Goal: Transaction & Acquisition: Book appointment/travel/reservation

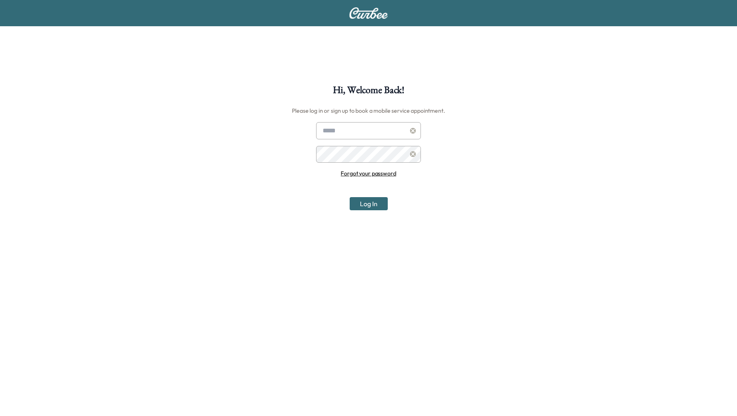
type input "**********"
click at [362, 201] on button "Log In" at bounding box center [369, 203] width 38 height 13
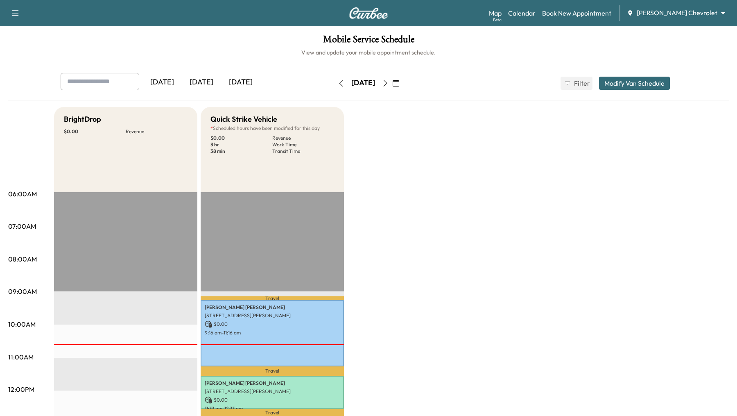
click at [726, 12] on body "Support Log Out Map Beta Calendar Book New Appointment [PERSON_NAME] Chevrolet …" at bounding box center [368, 208] width 737 height 416
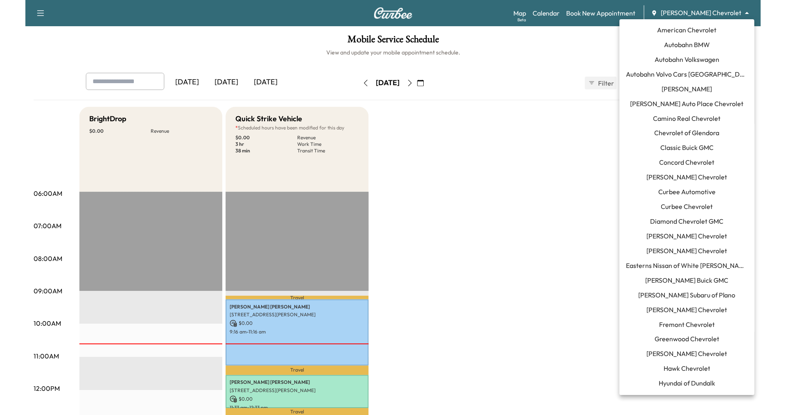
scroll to position [558, 0]
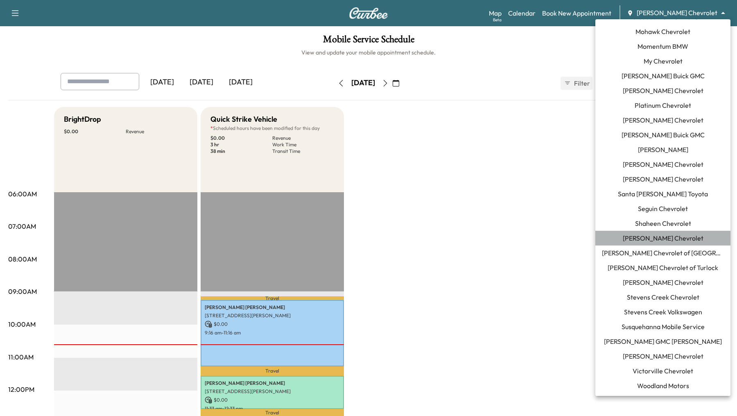
click at [631, 235] on li "[PERSON_NAME] Chevrolet" at bounding box center [662, 238] width 135 height 15
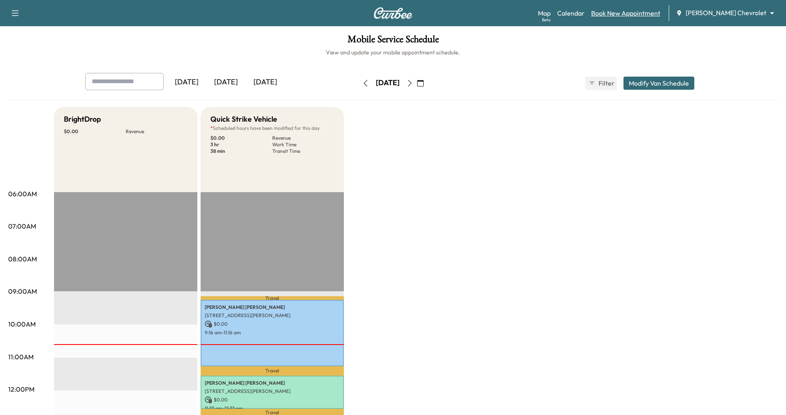
click at [646, 15] on link "Book New Appointment" at bounding box center [625, 13] width 69 height 10
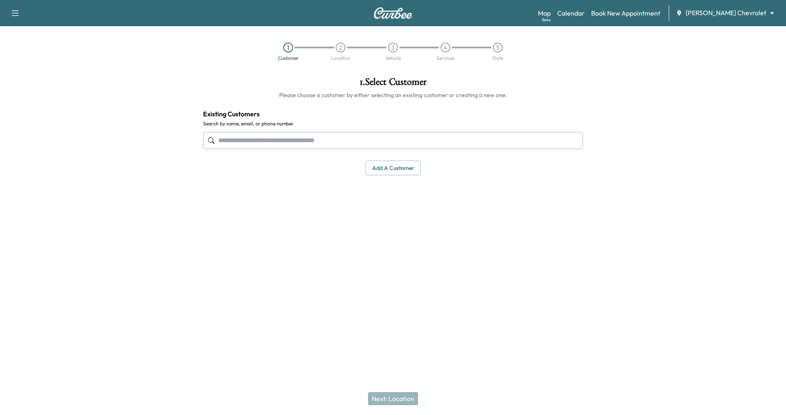
click at [237, 142] on input "text" at bounding box center [393, 140] width 380 height 17
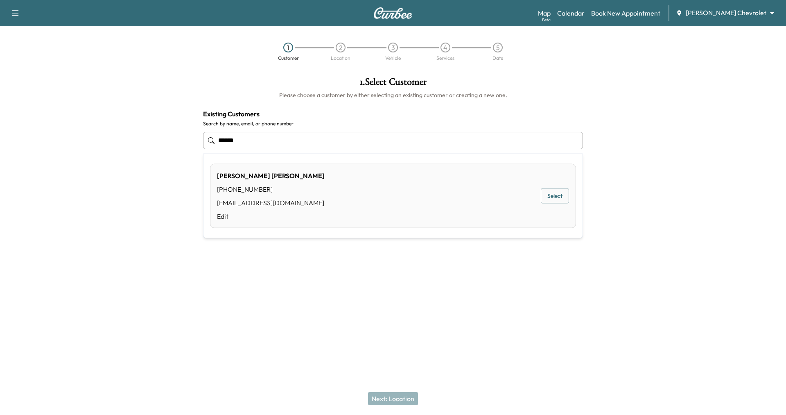
click at [525, 196] on div "[PERSON_NAME] [PHONE_NUMBER] [EMAIL_ADDRESS][DOMAIN_NAME] Edit Select" at bounding box center [393, 196] width 366 height 64
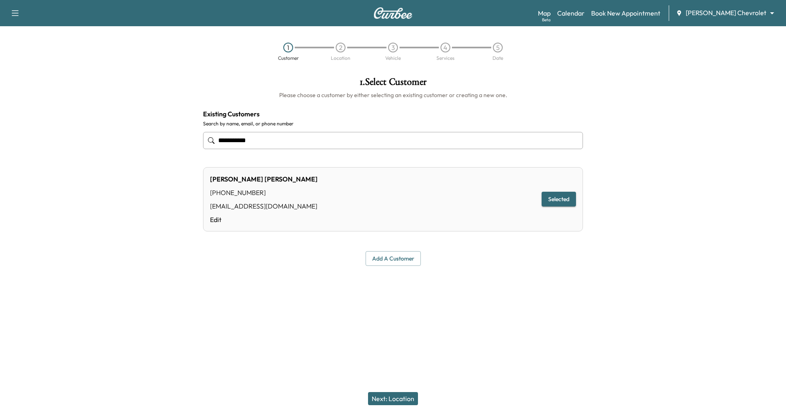
type input "**********"
click at [390, 400] on button "Next: Location" at bounding box center [393, 398] width 50 height 13
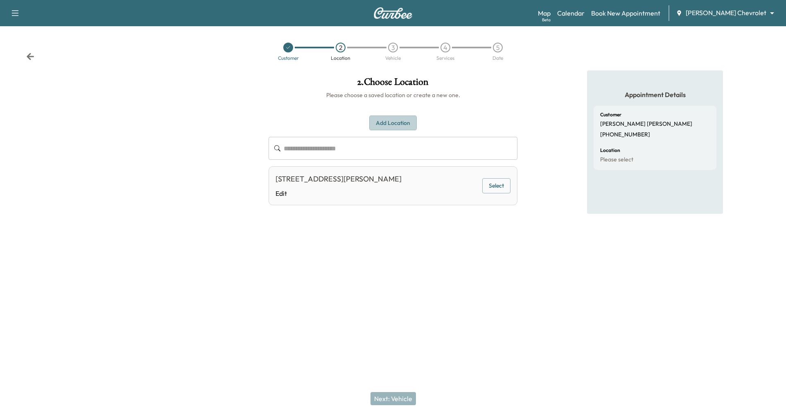
click at [388, 120] on button "Add Location" at bounding box center [392, 122] width 47 height 15
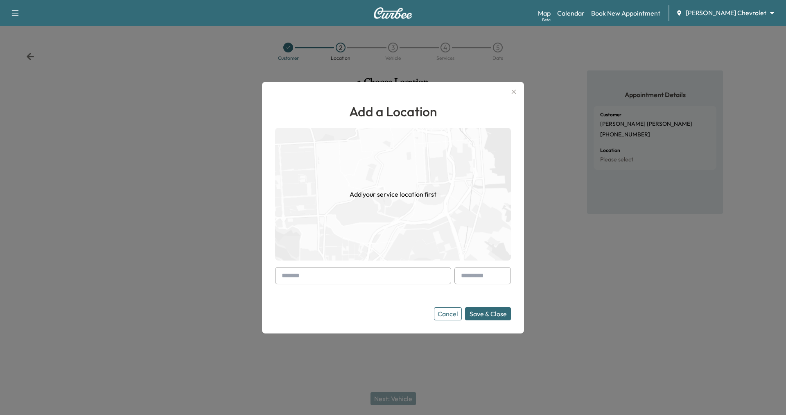
click at [306, 280] on input "text" at bounding box center [363, 275] width 176 height 17
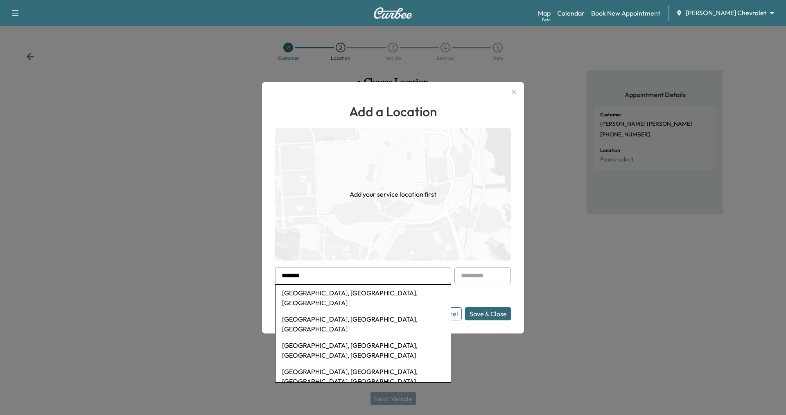
click at [307, 293] on li "[GEOGRAPHIC_DATA], [GEOGRAPHIC_DATA], [GEOGRAPHIC_DATA]" at bounding box center [363, 298] width 175 height 26
type input "**********"
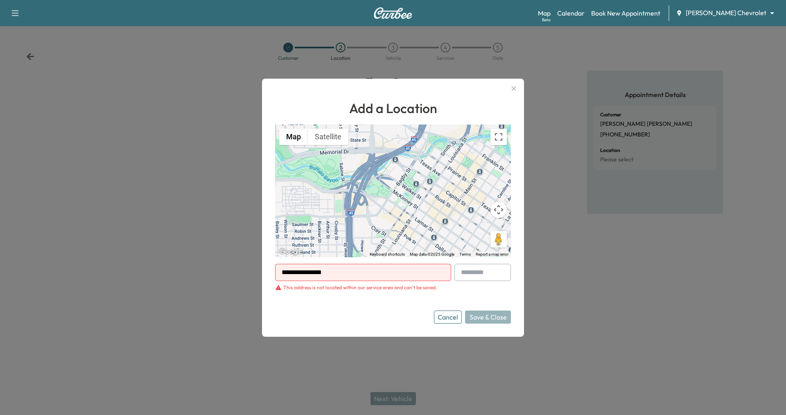
drag, startPoint x: 372, startPoint y: 273, endPoint x: 274, endPoint y: 269, distance: 97.9
click at [274, 269] on div "**********" at bounding box center [393, 208] width 262 height 258
click at [443, 318] on button "Cancel" at bounding box center [448, 316] width 28 height 13
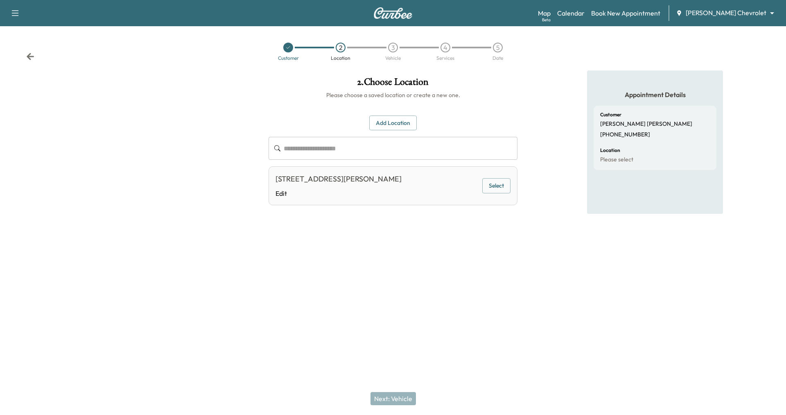
click at [502, 177] on div "[STREET_ADDRESS][PERSON_NAME] Edit Select" at bounding box center [393, 185] width 249 height 39
click at [495, 185] on button "Select" at bounding box center [496, 185] width 28 height 15
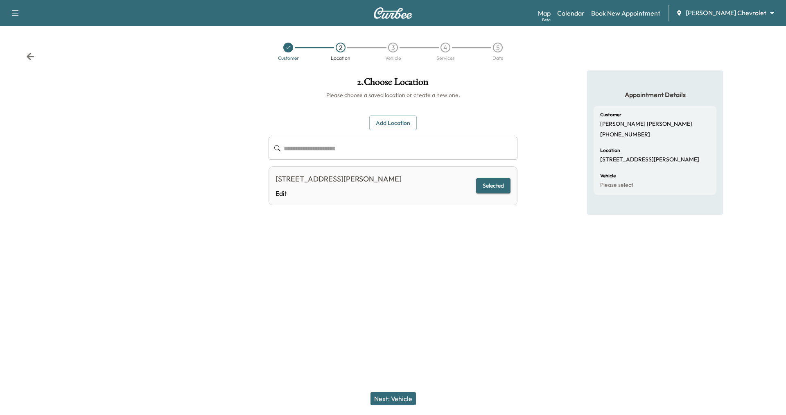
click at [389, 397] on button "Next: Vehicle" at bounding box center [393, 398] width 45 height 13
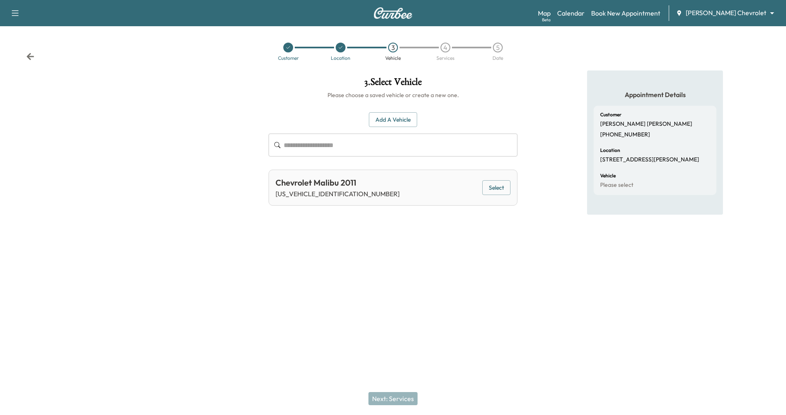
click at [337, 46] on div at bounding box center [341, 48] width 10 height 10
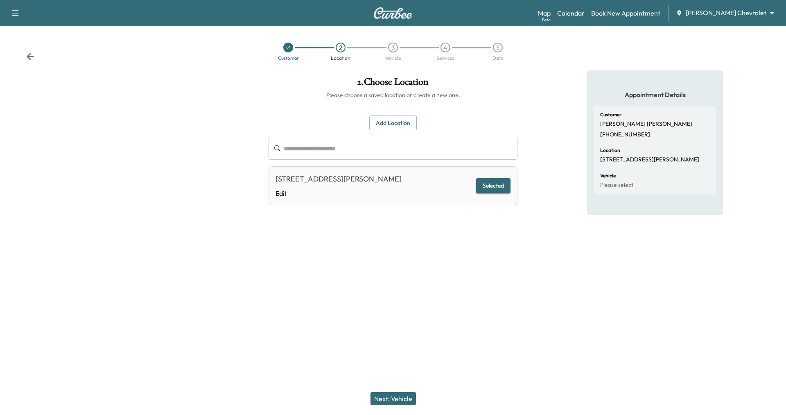
click at [398, 121] on button "Add Location" at bounding box center [392, 122] width 47 height 15
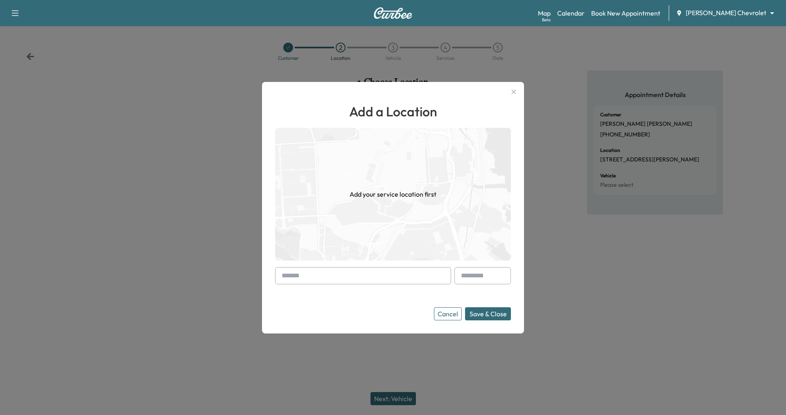
click at [321, 274] on input "text" at bounding box center [363, 275] width 176 height 17
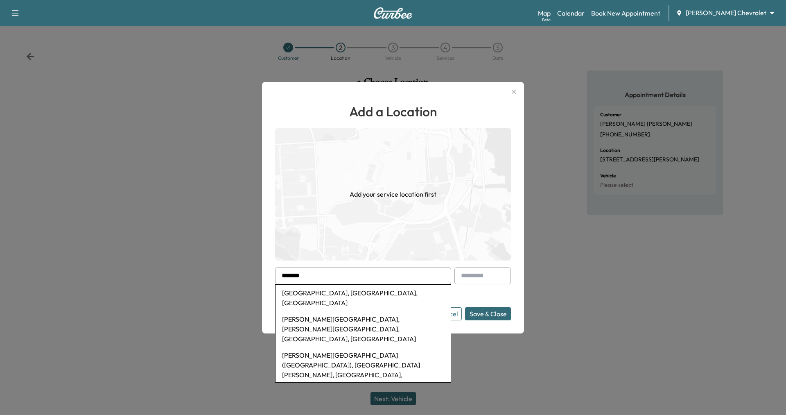
click at [312, 292] on li "[GEOGRAPHIC_DATA], [GEOGRAPHIC_DATA], [GEOGRAPHIC_DATA]" at bounding box center [363, 298] width 175 height 26
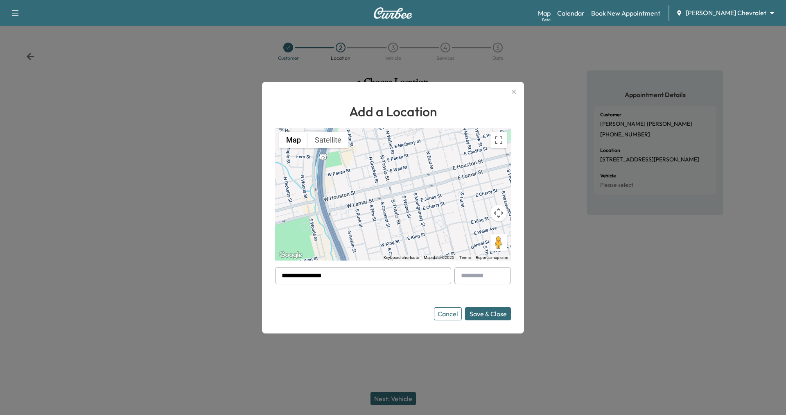
click at [499, 315] on button "Save & Close" at bounding box center [488, 313] width 46 height 13
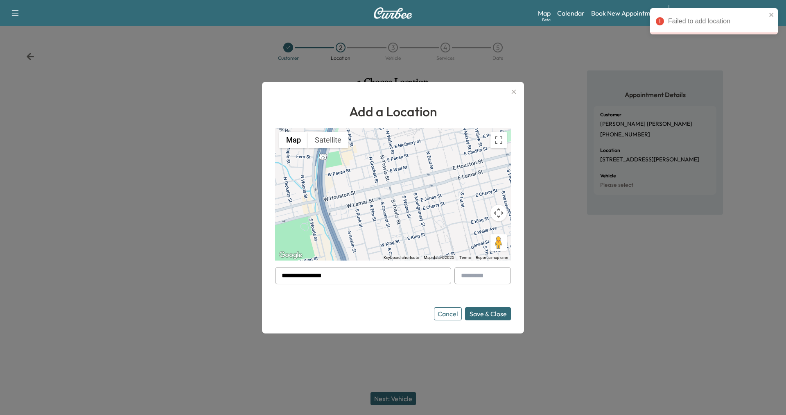
click at [448, 318] on button "Cancel" at bounding box center [448, 313] width 28 height 13
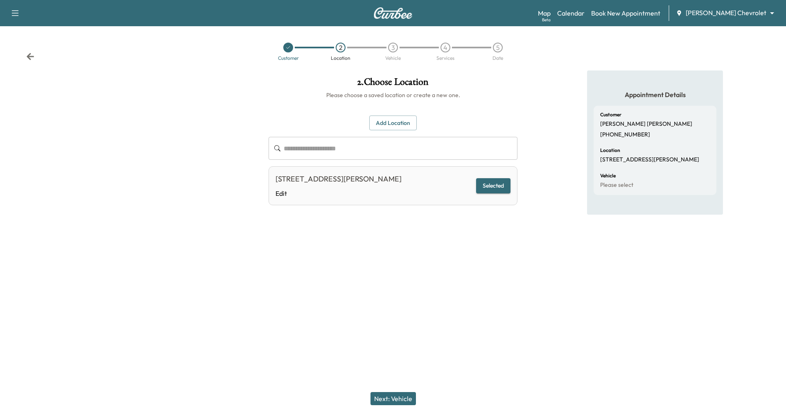
click at [400, 125] on button "Add Location" at bounding box center [392, 122] width 47 height 15
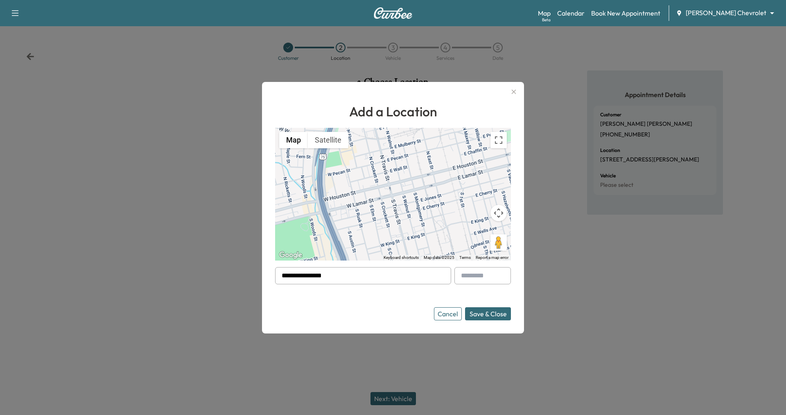
drag, startPoint x: 346, startPoint y: 274, endPoint x: 259, endPoint y: 273, distance: 87.6
click at [259, 273] on div "**********" at bounding box center [393, 207] width 786 height 415
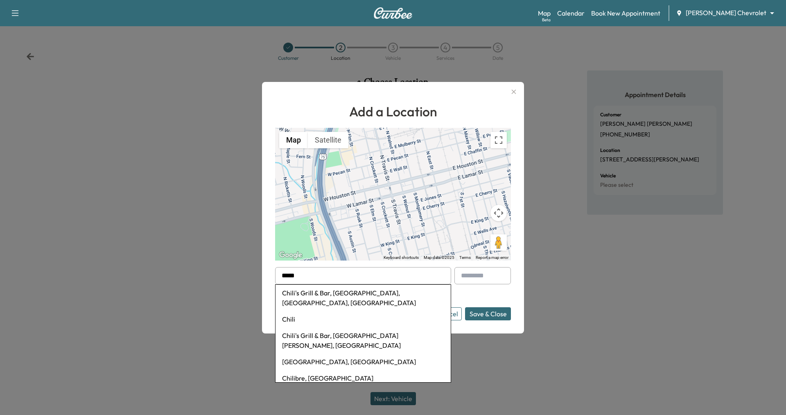
click at [292, 289] on li "Chili's Grill & Bar, [GEOGRAPHIC_DATA], [GEOGRAPHIC_DATA], [GEOGRAPHIC_DATA]" at bounding box center [363, 298] width 175 height 26
type input "**********"
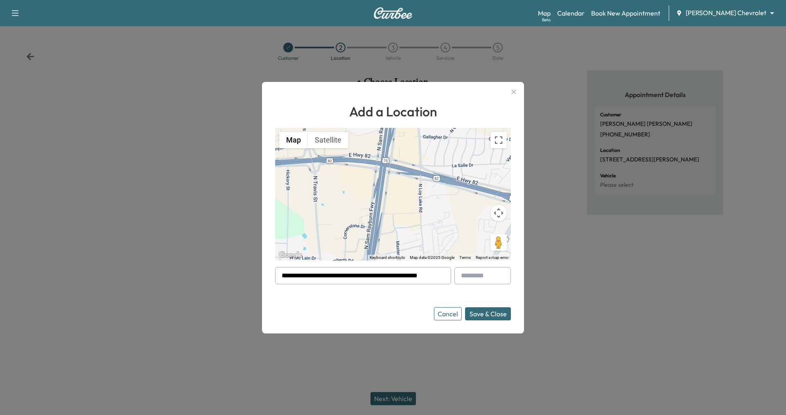
click at [495, 310] on button "Save & Close" at bounding box center [488, 313] width 46 height 13
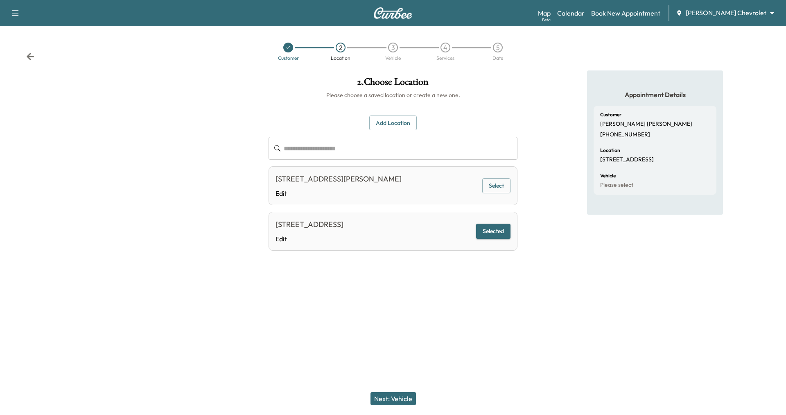
click at [401, 396] on button "Next: Vehicle" at bounding box center [393, 398] width 45 height 13
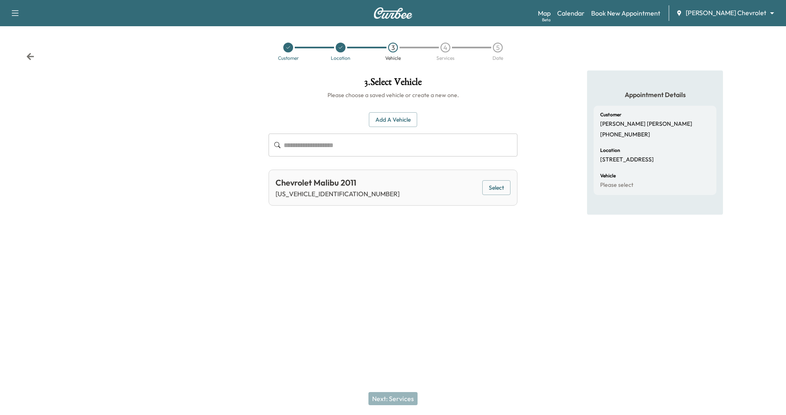
click at [392, 122] on button "Add a Vehicle" at bounding box center [393, 119] width 48 height 15
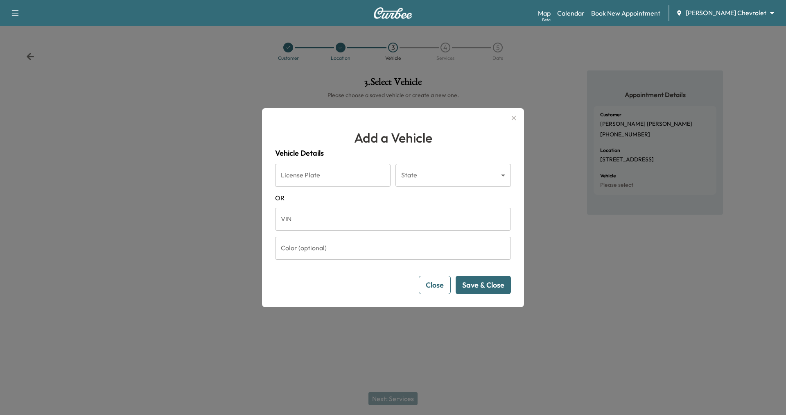
click at [432, 286] on button "Close" at bounding box center [435, 285] width 32 height 18
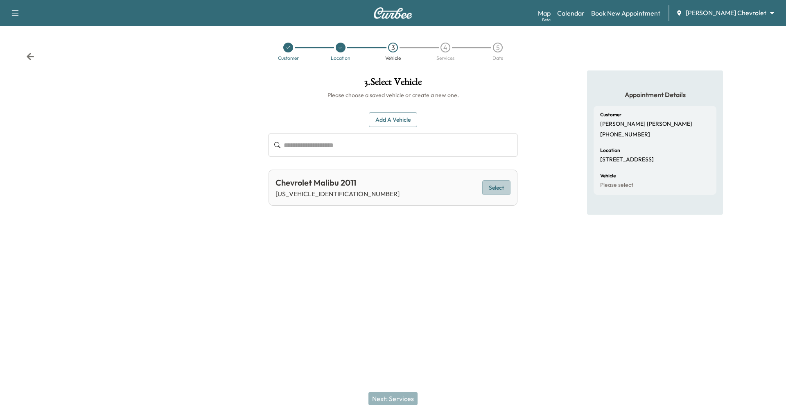
click at [500, 184] on button "Select" at bounding box center [496, 187] width 28 height 15
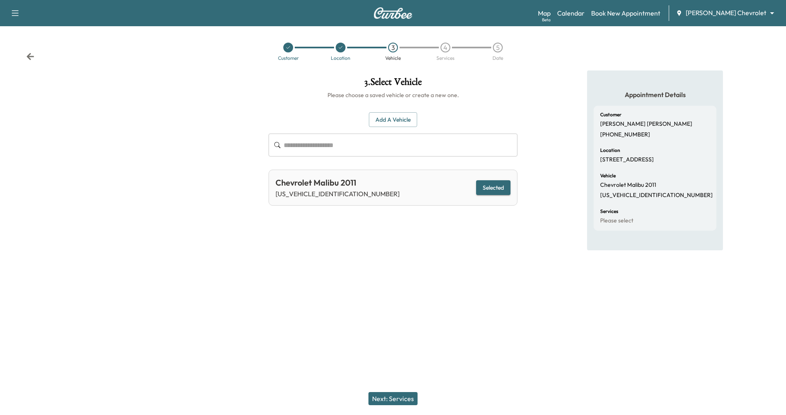
click at [400, 399] on button "Next: Services" at bounding box center [392, 398] width 49 height 13
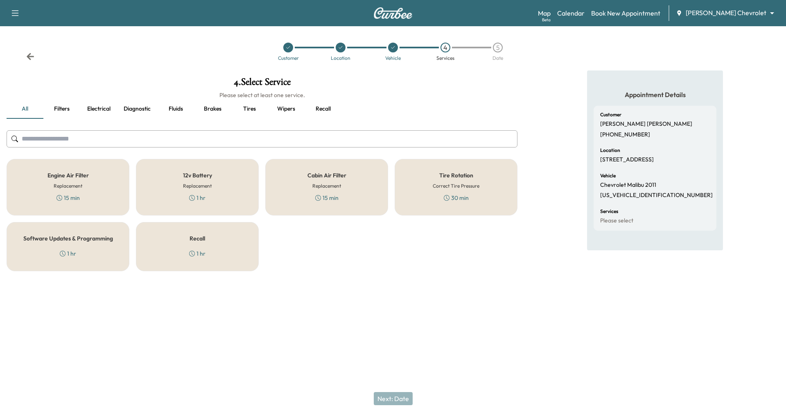
click at [78, 227] on div "Software Updates & Programming 1 hr" at bounding box center [68, 246] width 123 height 49
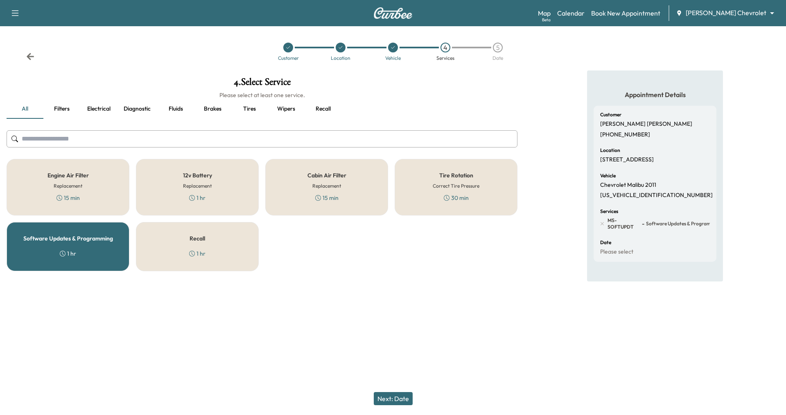
click at [177, 231] on div "Recall 1 hr" at bounding box center [197, 246] width 123 height 49
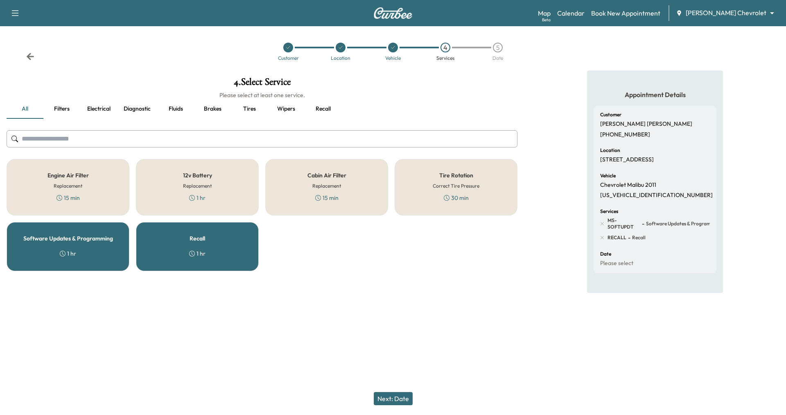
click at [395, 397] on button "Next: Date" at bounding box center [393, 398] width 39 height 13
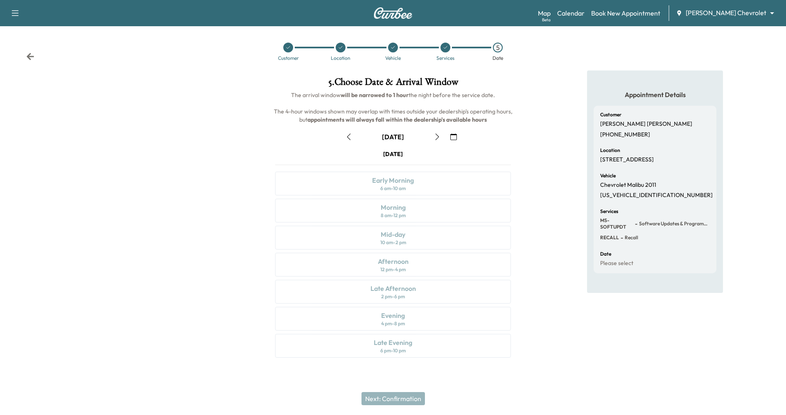
click at [436, 140] on icon "button" at bounding box center [438, 136] width 4 height 7
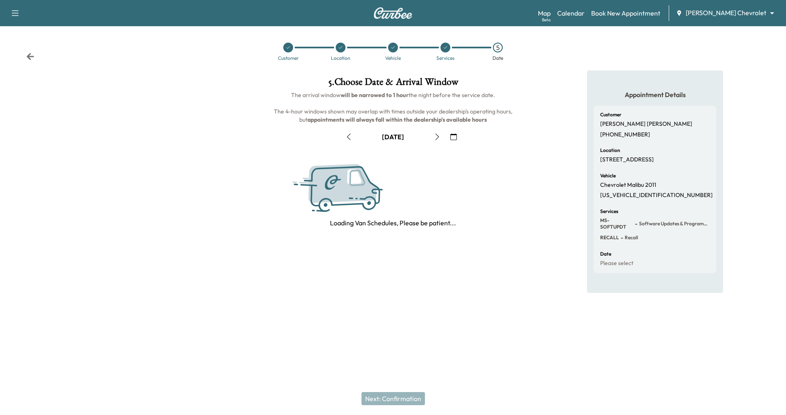
click at [436, 140] on icon "button" at bounding box center [438, 136] width 4 height 7
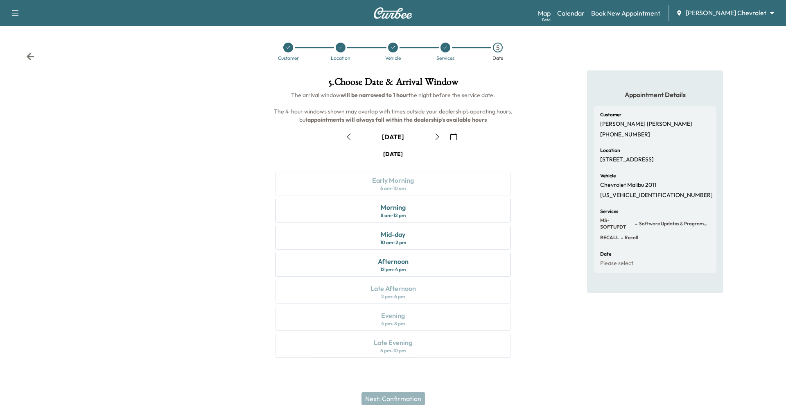
click at [436, 140] on button "button" at bounding box center [437, 136] width 14 height 13
click at [411, 237] on div "Mid-day 10 am - 2 pm" at bounding box center [393, 238] width 236 height 24
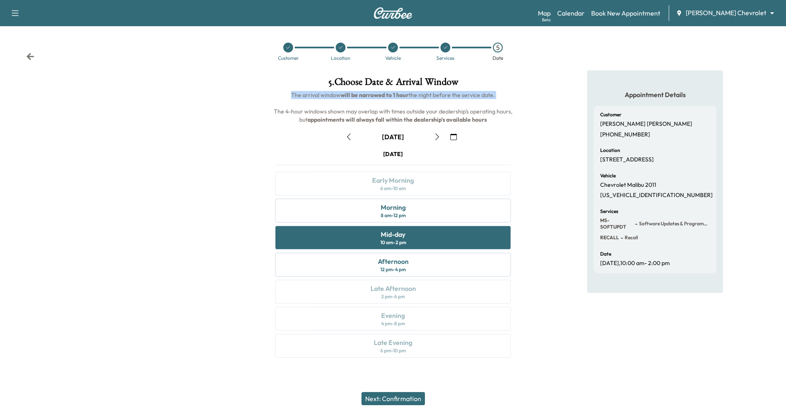
drag, startPoint x: 290, startPoint y: 94, endPoint x: 490, endPoint y: 101, distance: 200.3
click at [490, 101] on h6 "The arrival window will be narrowed to 1 hour the night before the service date…" at bounding box center [393, 107] width 249 height 33
click at [403, 398] on button "Next: Confirmation" at bounding box center [393, 398] width 63 height 13
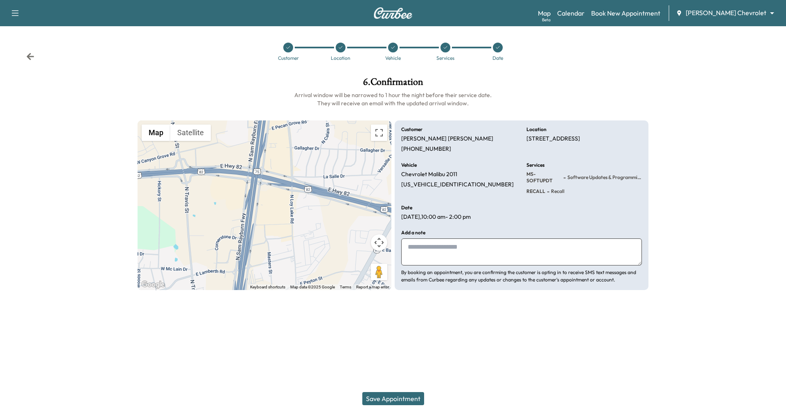
click at [362, 392] on button "Save Appointment" at bounding box center [393, 398] width 62 height 13
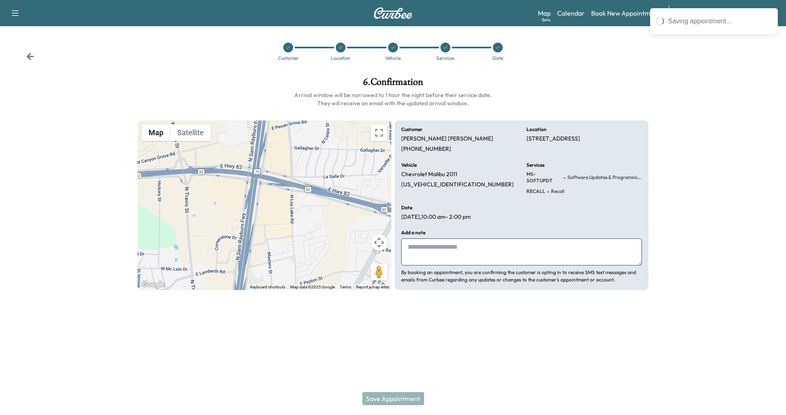
click at [451, 249] on textarea at bounding box center [521, 251] width 241 height 27
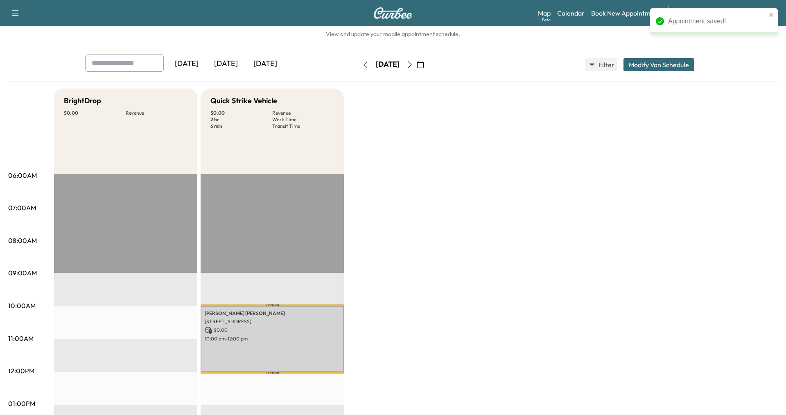
scroll to position [40, 0]
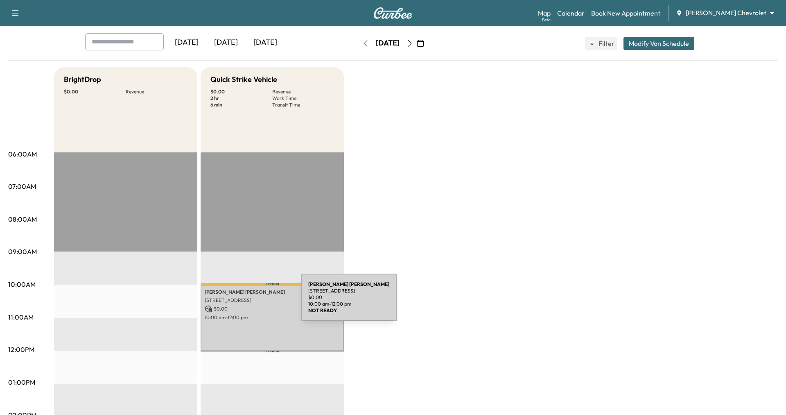
click at [240, 302] on p "[STREET_ADDRESS]" at bounding box center [272, 300] width 135 height 7
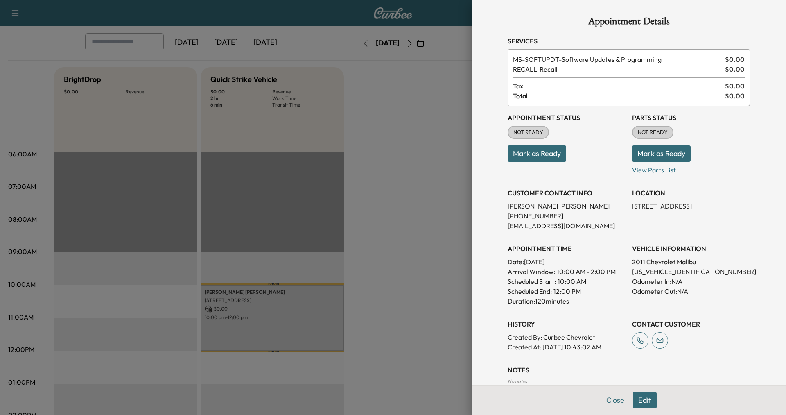
click at [659, 155] on button "Mark as Ready" at bounding box center [661, 153] width 59 height 16
click at [614, 402] on button "Close" at bounding box center [615, 400] width 29 height 16
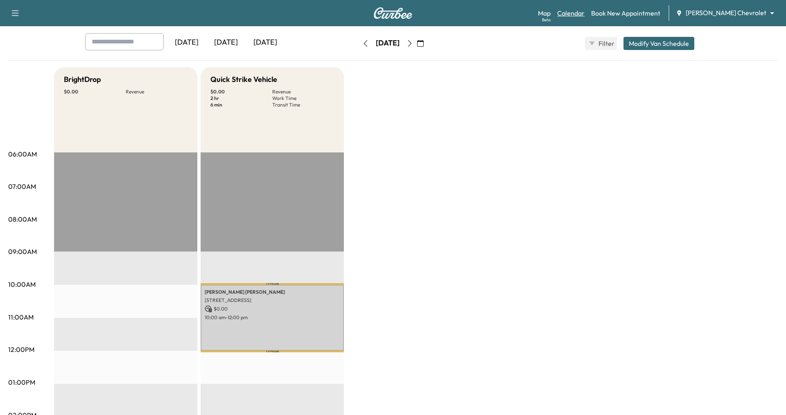
click at [585, 11] on link "Calendar" at bounding box center [570, 13] width 27 height 10
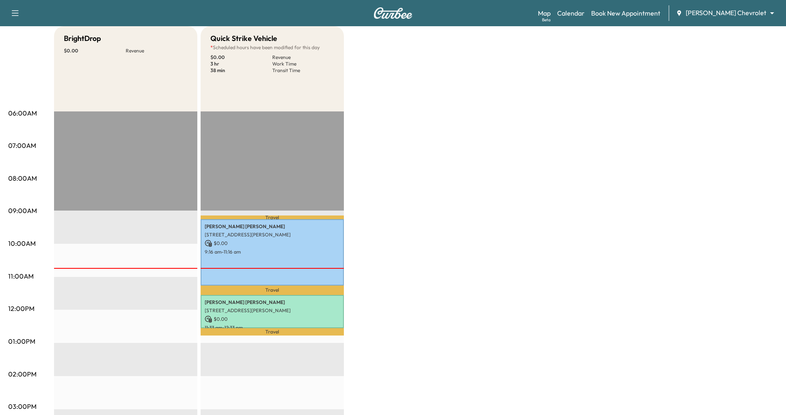
scroll to position [81, 0]
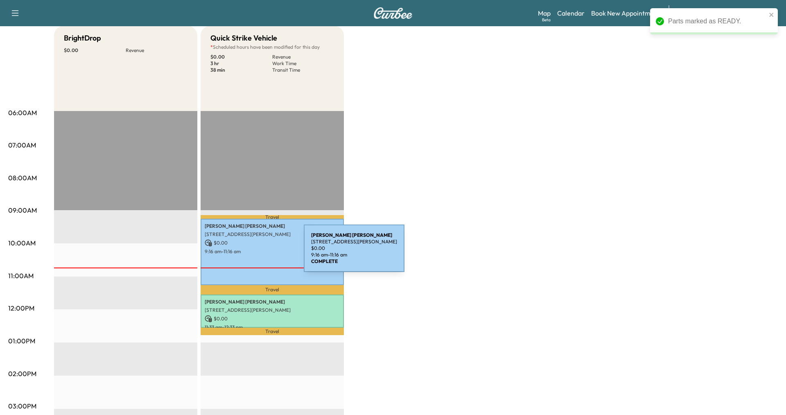
click at [242, 253] on p "9:16 am - 11:16 am" at bounding box center [272, 251] width 135 height 7
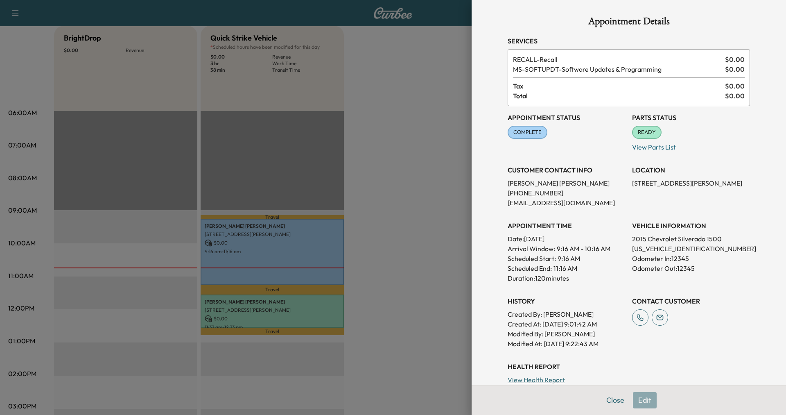
click at [280, 304] on div at bounding box center [393, 207] width 786 height 415
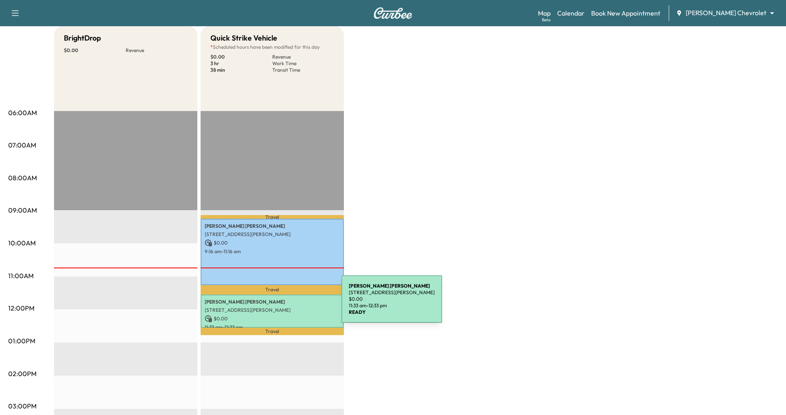
click at [280, 304] on p "[PERSON_NAME]" at bounding box center [272, 301] width 135 height 7
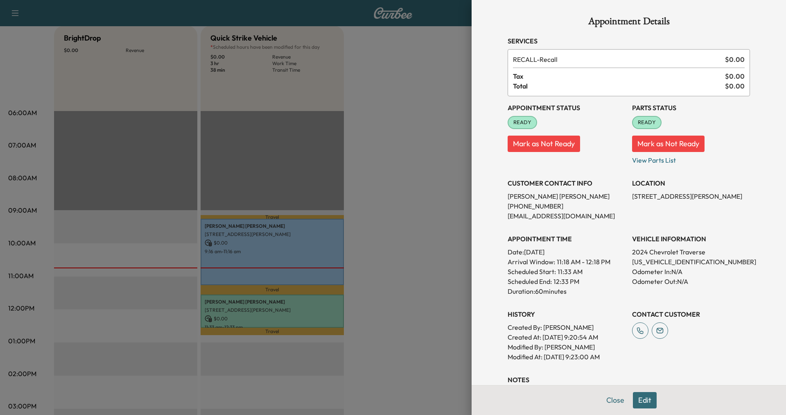
click at [422, 275] on div at bounding box center [393, 207] width 786 height 415
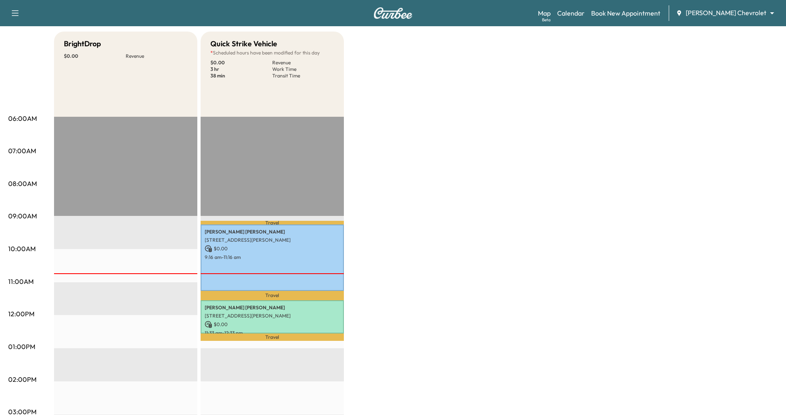
scroll to position [75, 0]
click at [551, 16] on link "Map Beta" at bounding box center [544, 13] width 13 height 10
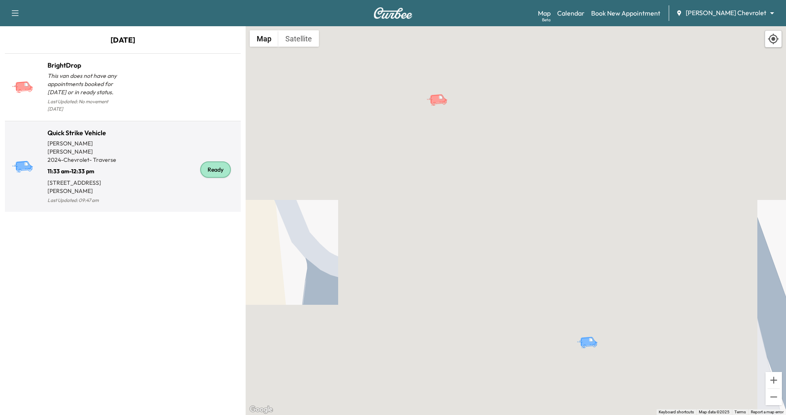
click at [145, 151] on div "Ready" at bounding box center [180, 169] width 115 height 71
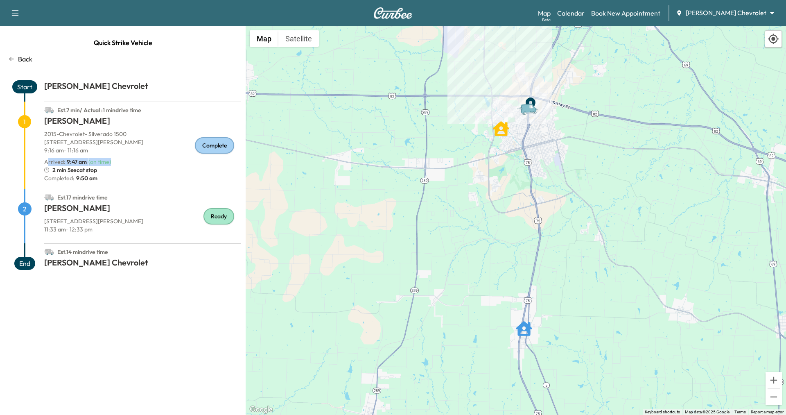
drag, startPoint x: 47, startPoint y: 162, endPoint x: 119, endPoint y: 160, distance: 72.1
click at [119, 160] on div "Arrived : 9:47 am ( on time )" at bounding box center [142, 162] width 197 height 8
click at [102, 171] on div "2 min 5sec at stop" at bounding box center [142, 170] width 197 height 8
drag, startPoint x: 45, startPoint y: 179, endPoint x: 115, endPoint y: 179, distance: 69.6
click at [115, 179] on p "Completed: 9:50 am" at bounding box center [142, 178] width 197 height 8
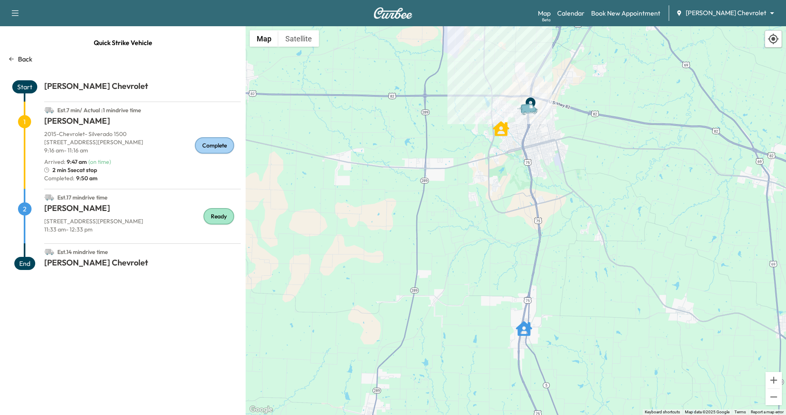
click at [127, 212] on h1 "[PERSON_NAME]" at bounding box center [142, 209] width 197 height 15
click at [585, 16] on link "Calendar" at bounding box center [570, 13] width 27 height 10
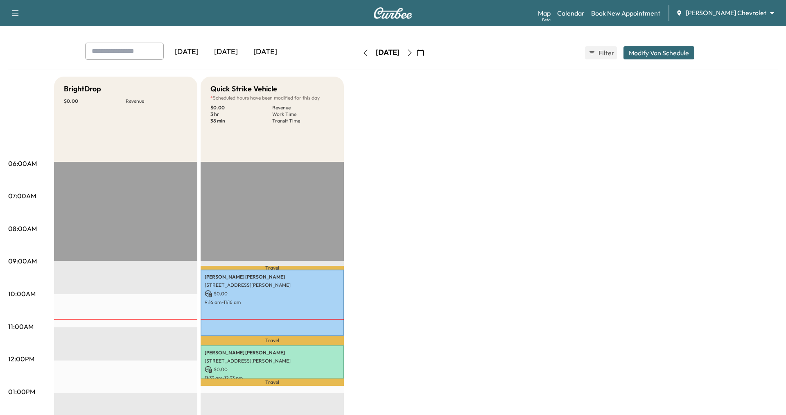
scroll to position [33, 0]
